Goal: Information Seeking & Learning: Learn about a topic

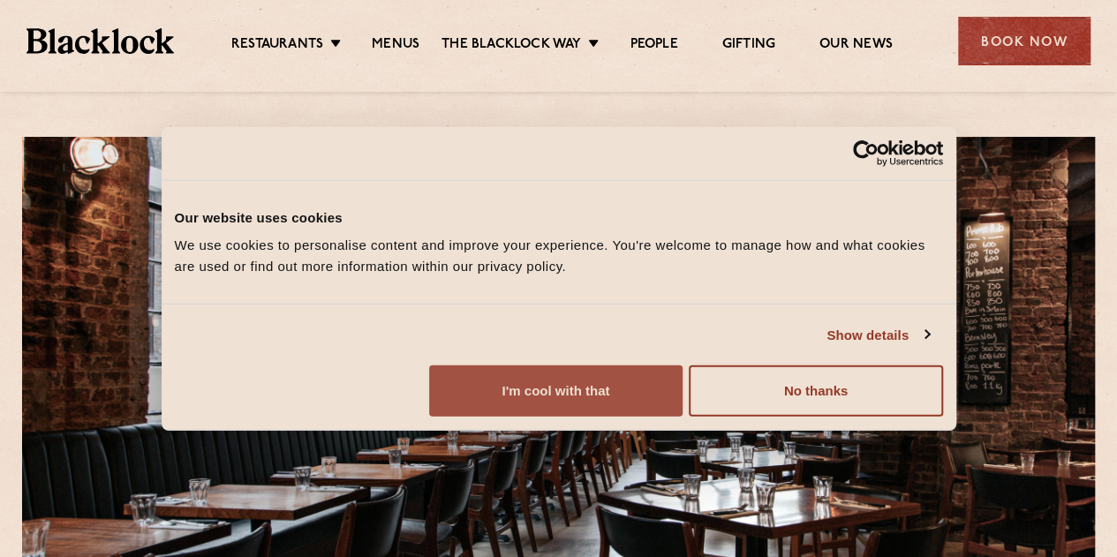
click at [682, 417] on button "I'm cool with that" at bounding box center [555, 390] width 253 height 51
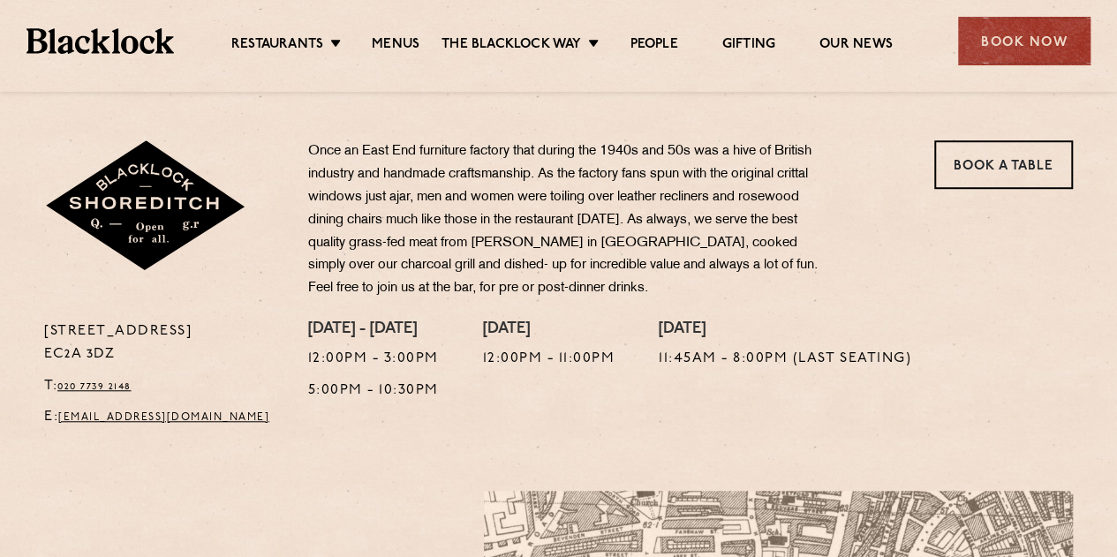
scroll to position [500, 0]
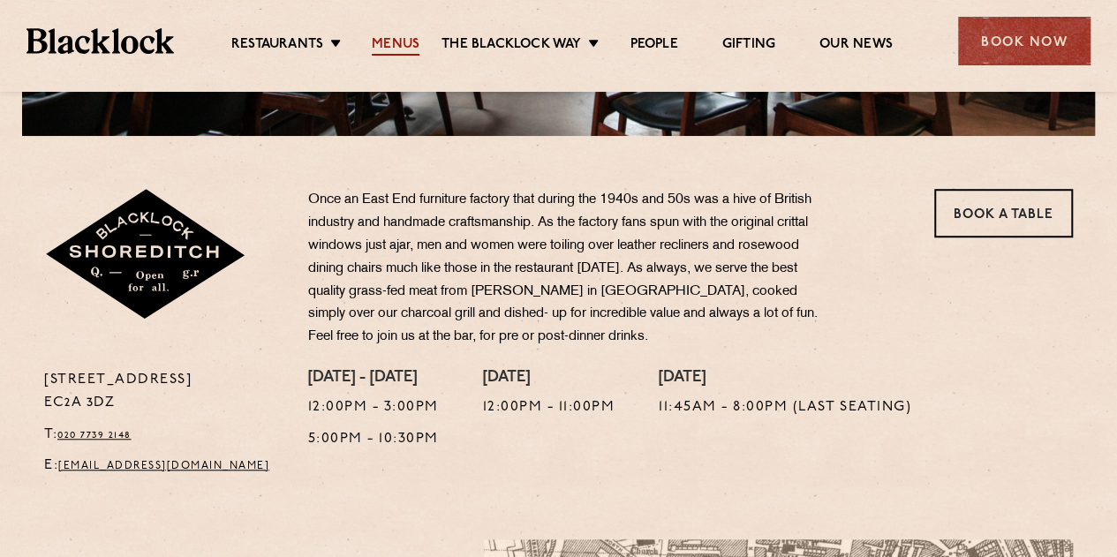
click at [394, 44] on link "Menus" at bounding box center [396, 45] width 48 height 19
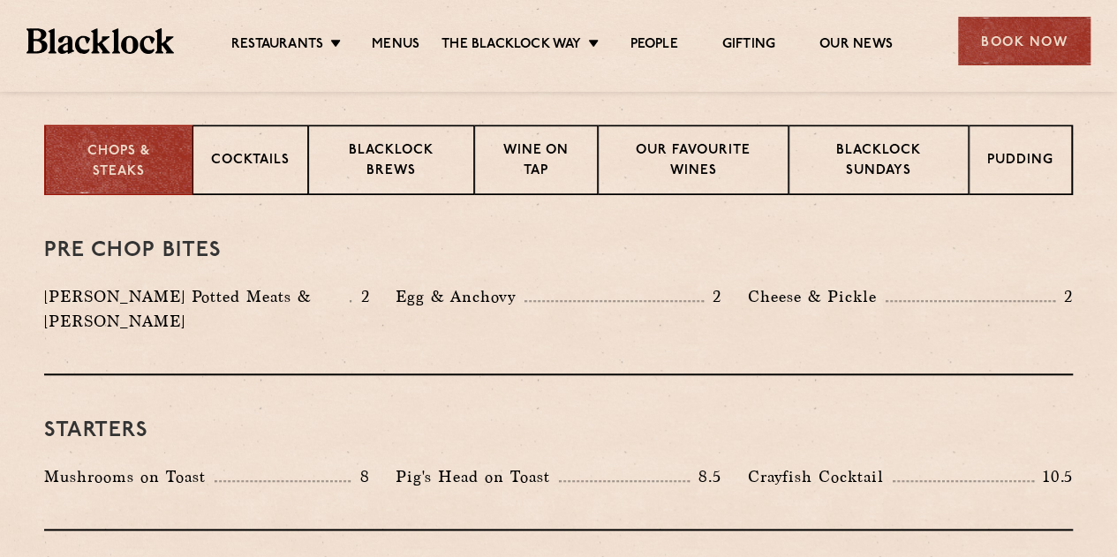
scroll to position [714, 0]
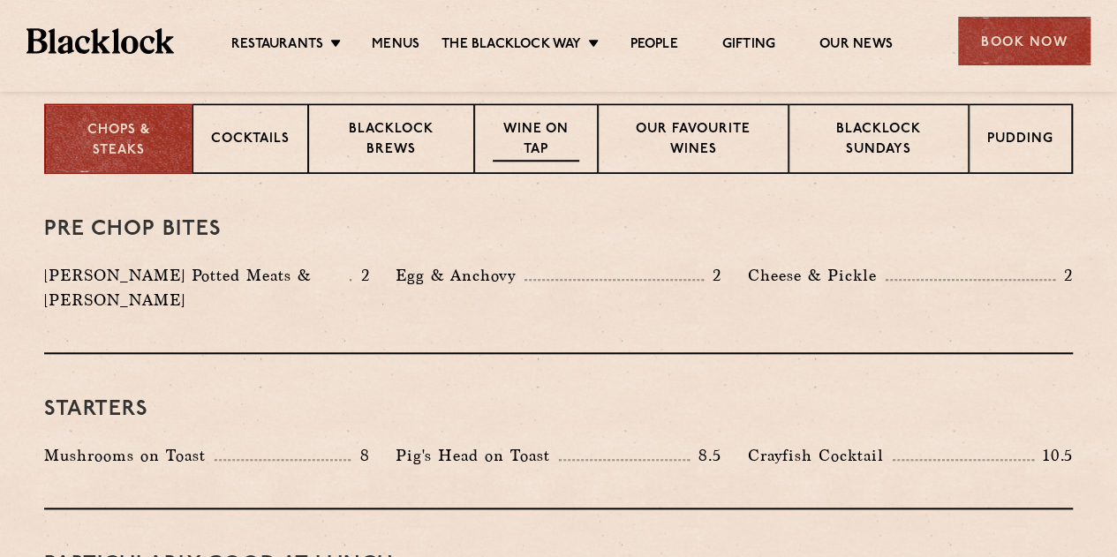
click at [506, 135] on p "Wine on Tap" at bounding box center [536, 140] width 87 height 41
